Goal: Browse casually: Explore the website without a specific task or goal

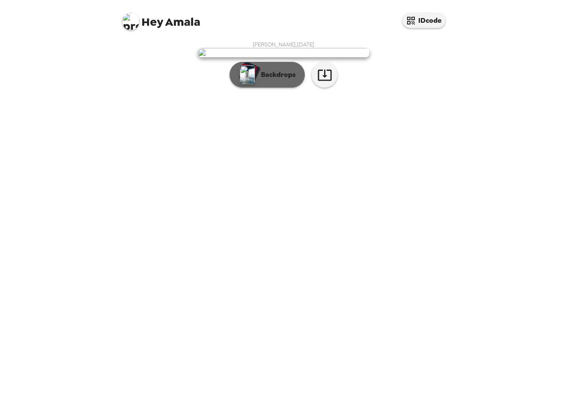
click at [265, 80] on p "Backdrops" at bounding box center [275, 75] width 39 height 10
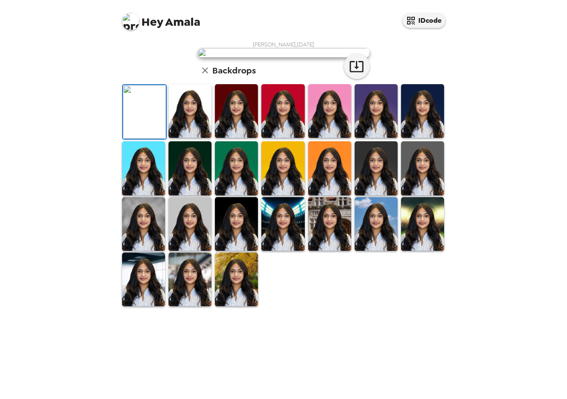
scroll to position [127, 0]
click at [192, 138] on img at bounding box center [189, 111] width 43 height 54
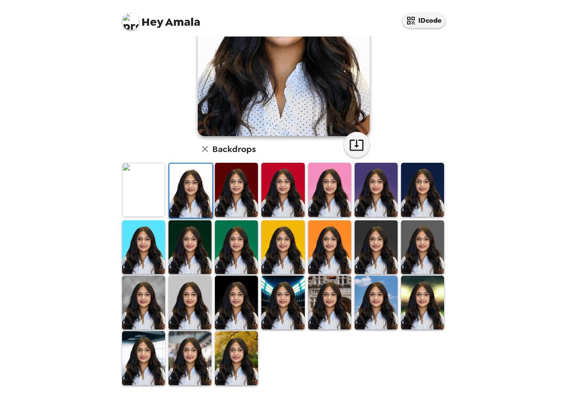
click at [180, 278] on img at bounding box center [189, 303] width 43 height 54
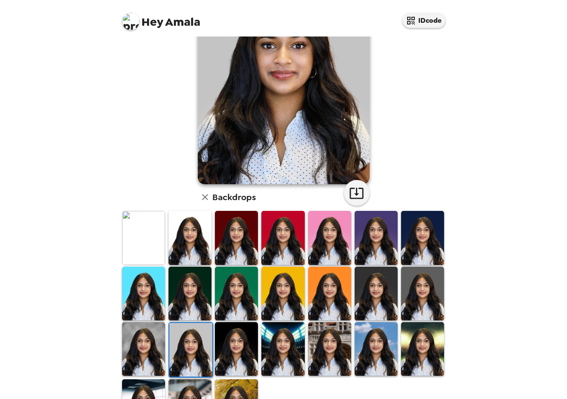
scroll to position [70, 0]
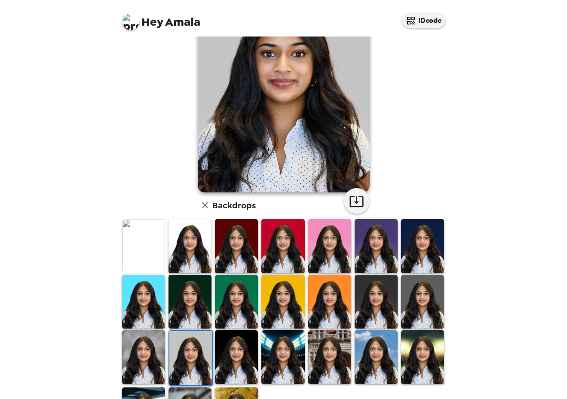
click at [183, 251] on img at bounding box center [189, 246] width 43 height 54
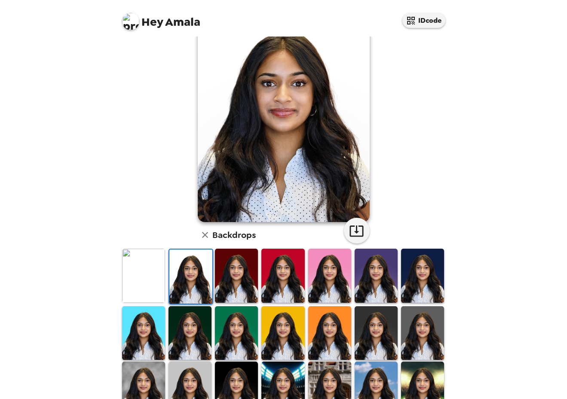
scroll to position [45, 0]
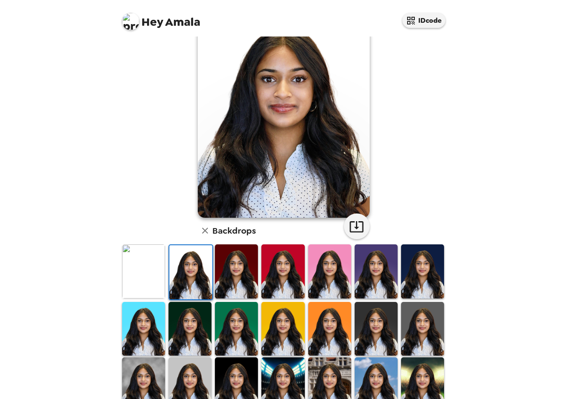
click at [156, 265] on img at bounding box center [143, 271] width 43 height 54
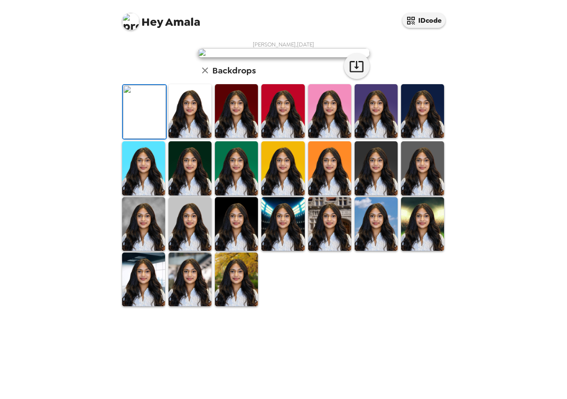
click at [184, 138] on img at bounding box center [189, 111] width 43 height 54
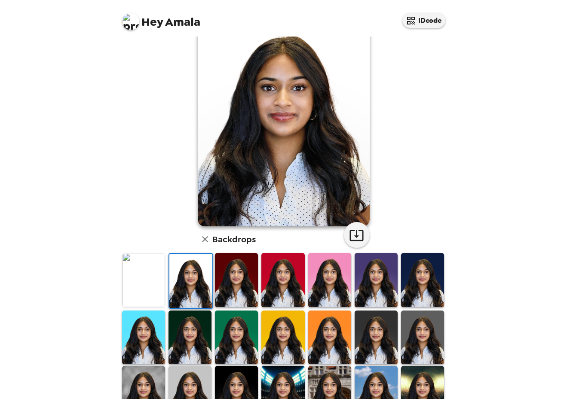
scroll to position [37, 0]
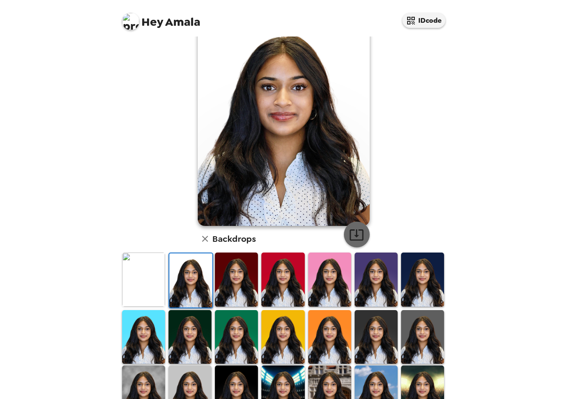
click at [366, 243] on button "button" at bounding box center [357, 235] width 26 height 26
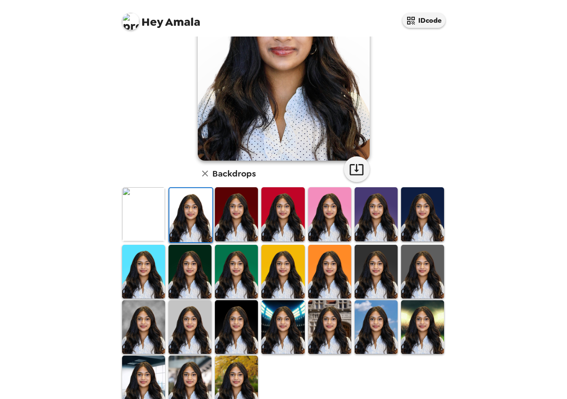
scroll to position [116, 0]
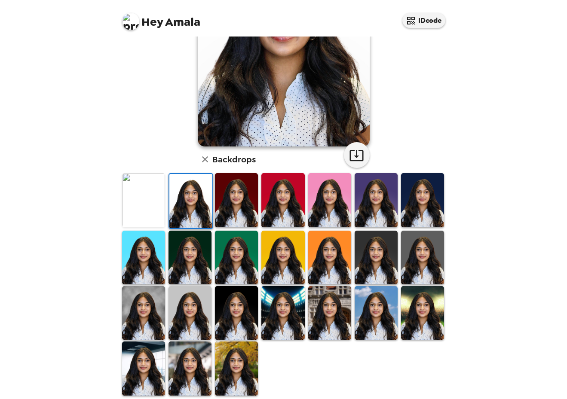
click at [142, 305] on img at bounding box center [143, 313] width 43 height 54
